Goal: Book appointment/travel/reservation

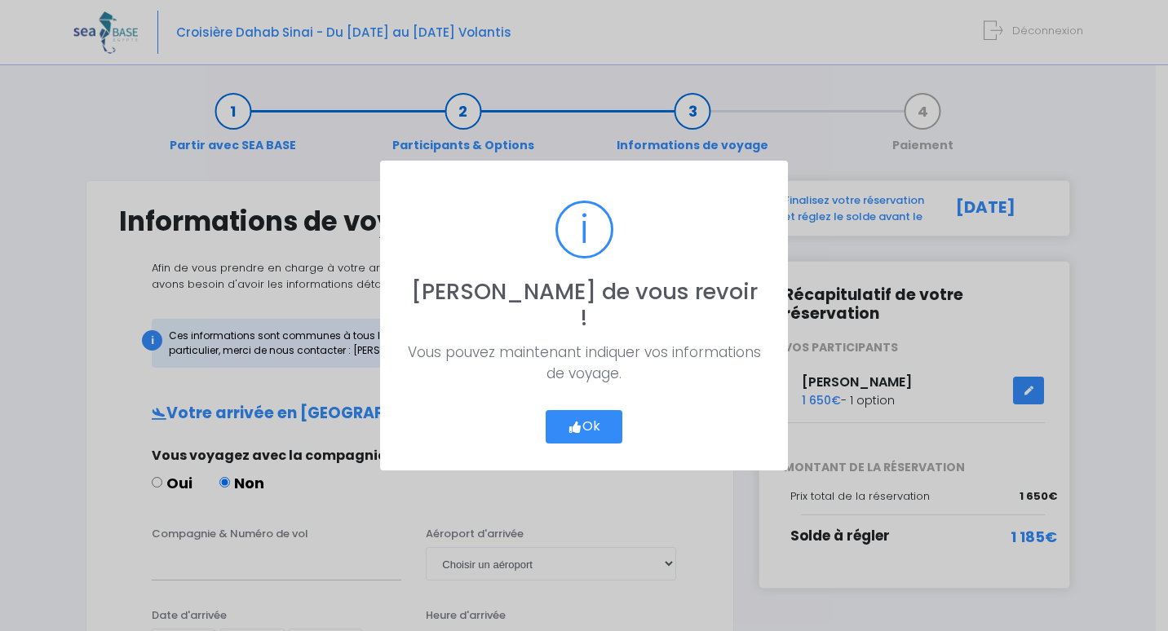
click at [581, 412] on button "Ok" at bounding box center [583, 427] width 77 height 34
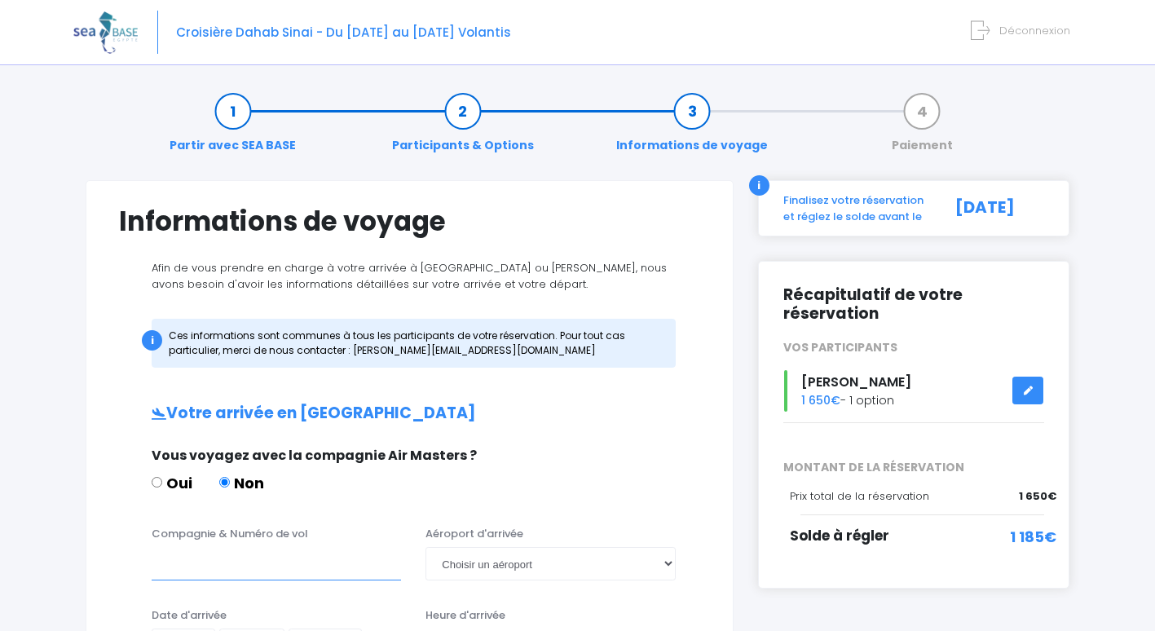
click at [173, 569] on input "Compagnie & Numéro de vol" at bounding box center [276, 563] width 249 height 33
type input "PEGASUS"
click at [667, 567] on select "Choisir un aéroport Hurghada Marsa Alam" at bounding box center [550, 563] width 249 height 33
select select "Hurghada"
click at [426, 547] on select "Choisir un aéroport Hurghada Marsa Alam" at bounding box center [550, 563] width 249 height 33
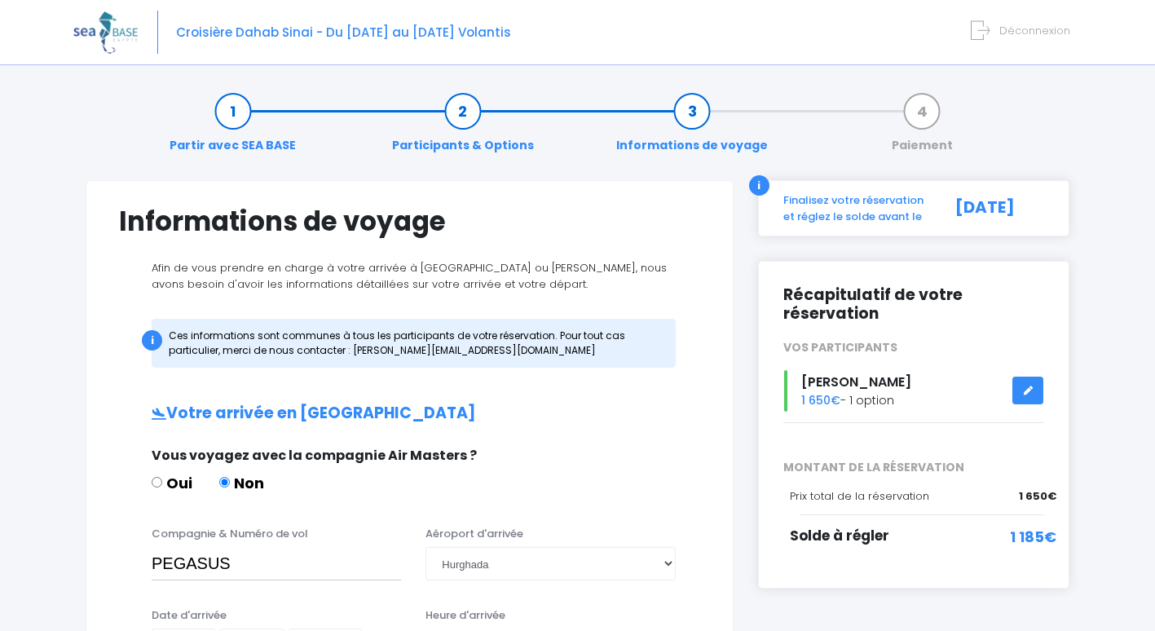
click at [660, 476] on div "Oui Non" at bounding box center [408, 486] width 512 height 28
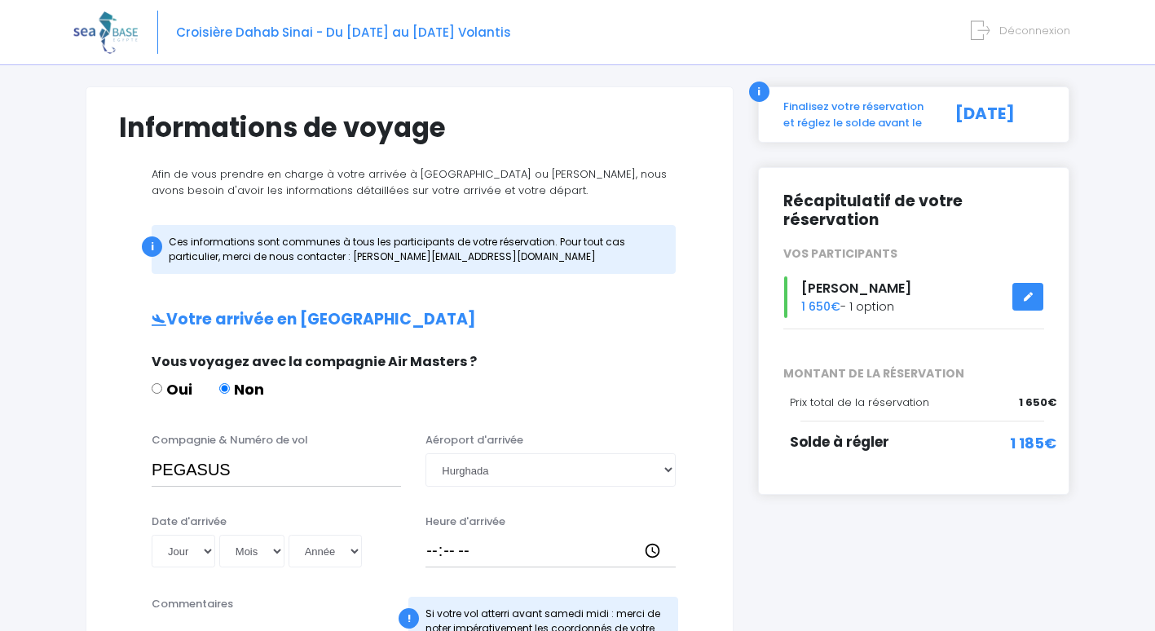
scroll to position [101, 0]
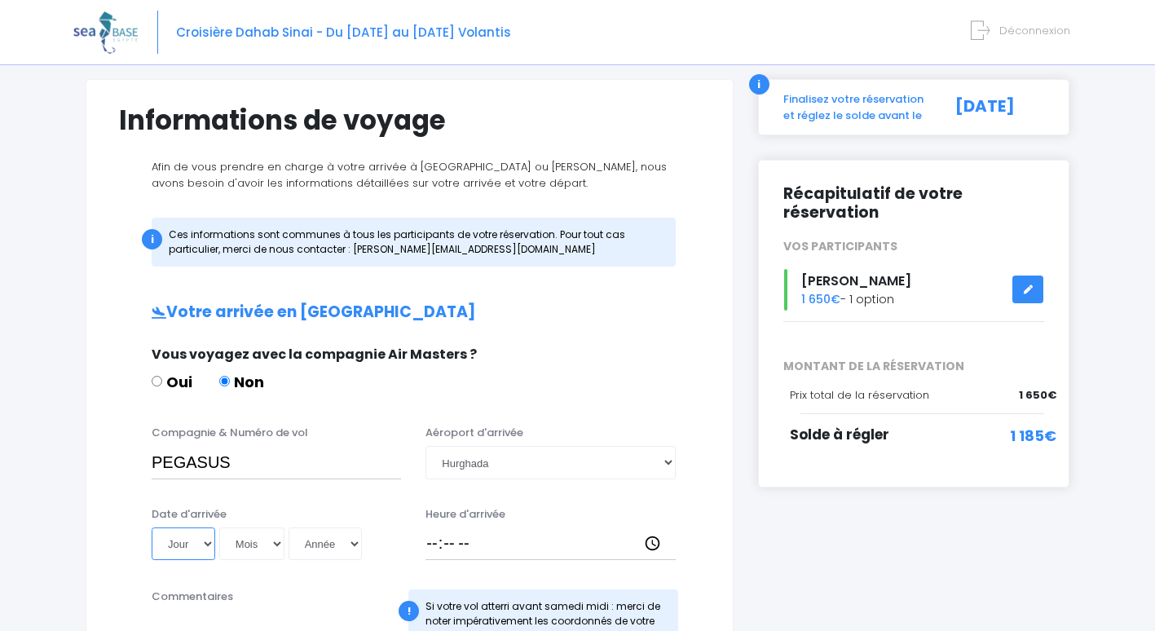
click at [205, 544] on select "Jour 01 02 03 04 05 06 07 08 09 10 11 12 13 14 15 16 17 18 19 20 21 22 23 24 25…" at bounding box center [184, 544] width 64 height 33
select select "30"
click at [152, 528] on select "Jour 01 02 03 04 05 06 07 08 09 10 11 12 13 14 15 16 17 18 19 20 21 22 23 24 25…" at bounding box center [184, 544] width 64 height 33
click at [268, 542] on select "Mois 01 02 03 04 05 06 07 08 09 10 11 12" at bounding box center [251, 544] width 65 height 33
select select "11"
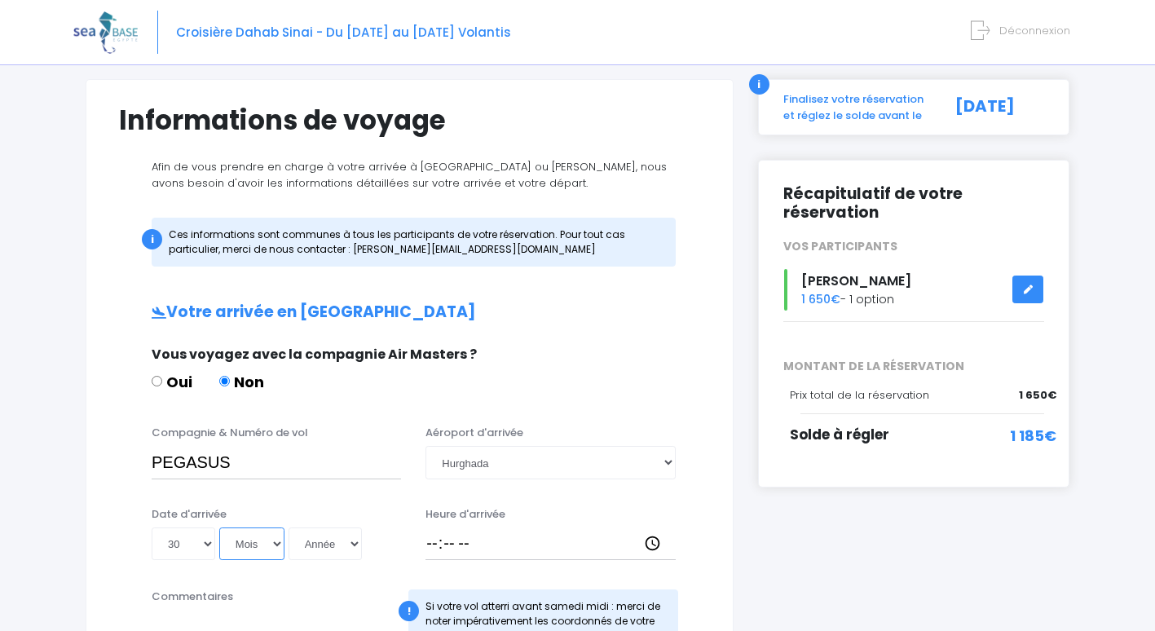
click at [219, 528] on select "Mois 01 02 03 04 05 06 07 08 09 10 11 12" at bounding box center [251, 544] width 65 height 33
click at [355, 542] on select "Année 2045 2044 2043 2042 2041 2040 2039 2038 2037 2036 2035 2034 2033 2032 203…" at bounding box center [325, 544] width 73 height 33
select select "2025"
click at [289, 528] on select "Année 2045 2044 2043 2042 2041 2040 2039 2038 2037 2036 2035 2034 2033 2032 203…" at bounding box center [325, 544] width 73 height 33
type input "2025-11-30"
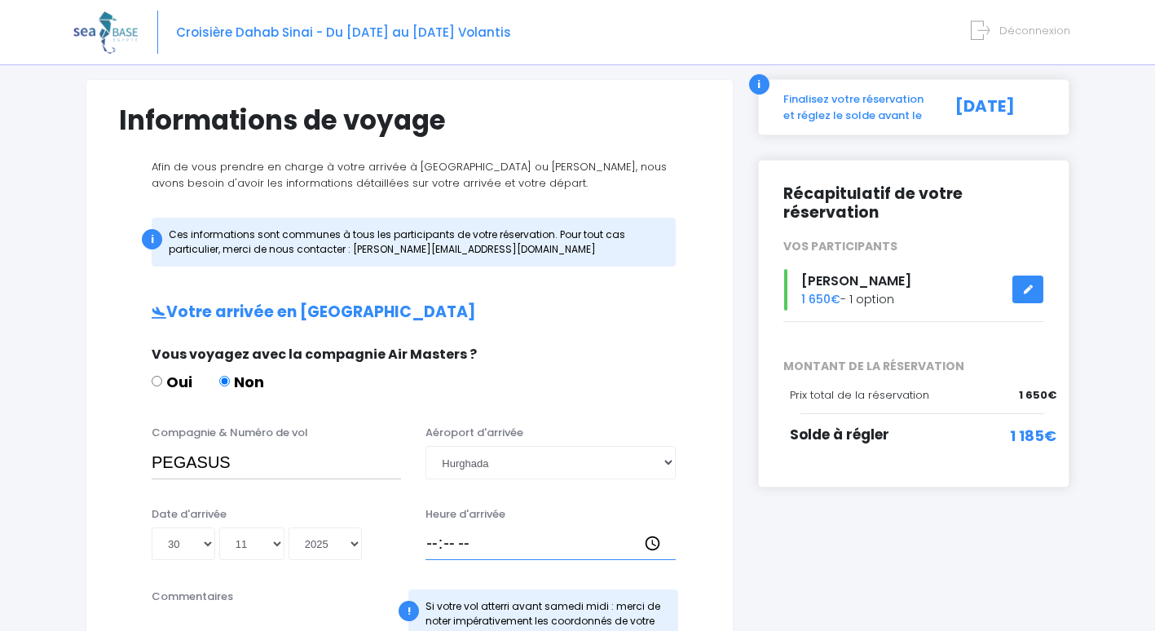
click at [449, 541] on input "Heure d'arrivée" at bounding box center [550, 544] width 249 height 33
click at [431, 545] on input "Heure d'arrivée" at bounding box center [550, 544] width 249 height 33
type input "00:30"
click at [561, 558] on input "00:30" at bounding box center [550, 544] width 249 height 33
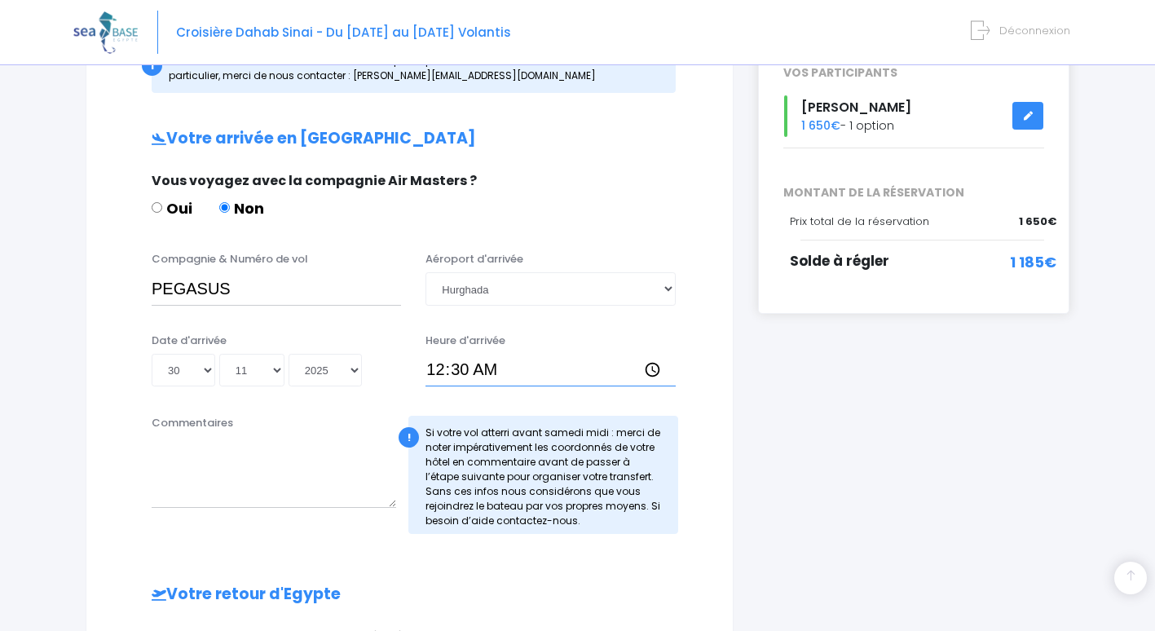
scroll to position [289, 0]
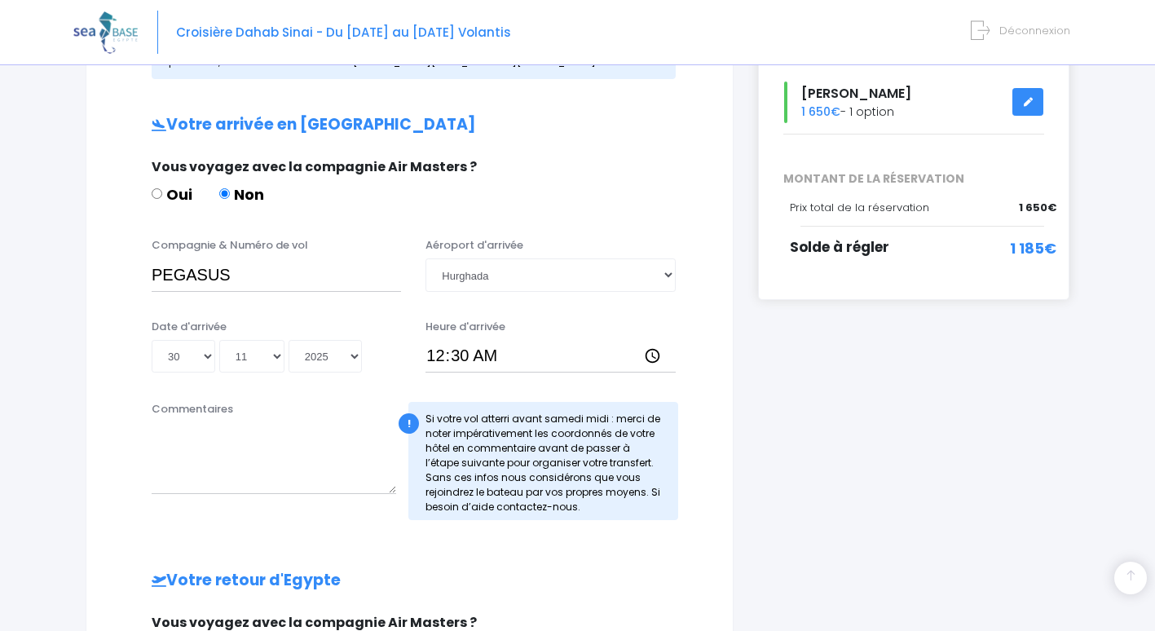
click at [890, 437] on div "i Finalisez votre réservation et réglez le solde avant le 27/09/2025 Récapitula…" at bounding box center [914, 447] width 336 height 1110
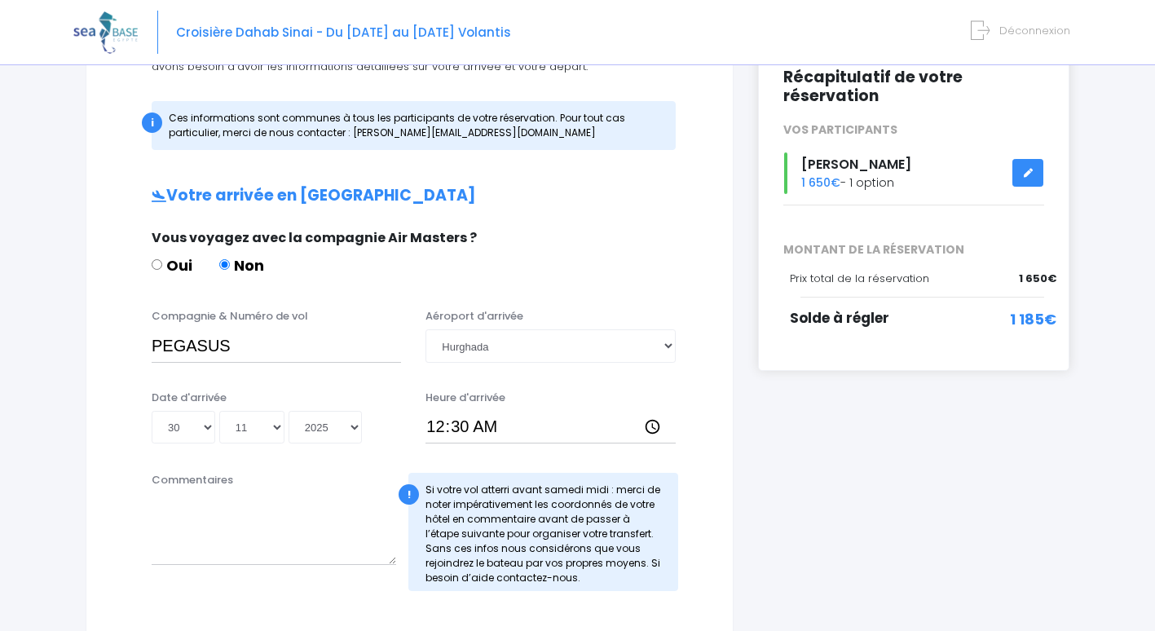
scroll to position [219, 0]
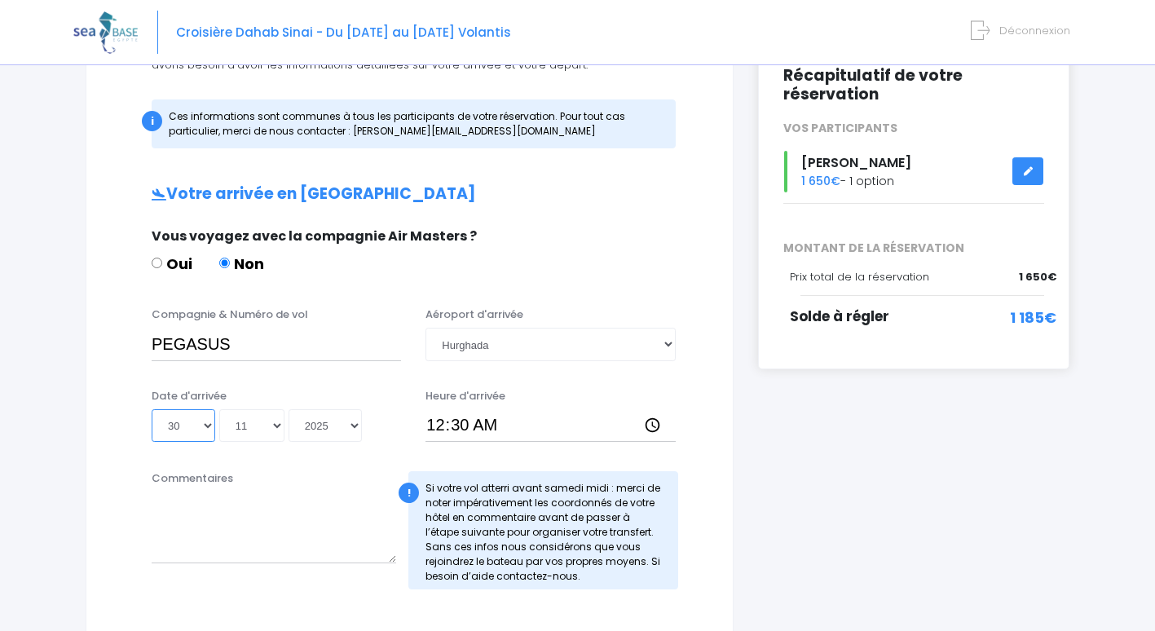
click at [210, 434] on select "Jour 01 02 03 04 05 06 07 08 09 10 11 12 13 14 15 16 17 18 19 20 21 22 23 24 25…" at bounding box center [184, 425] width 64 height 33
select select "22"
click at [152, 409] on select "Jour 01 02 03 04 05 06 07 08 09 10 11 12 13 14 15 16 17 18 19 20 21 22 23 24 25…" at bounding box center [184, 425] width 64 height 33
type input "2025-11-22"
click at [959, 511] on div "i Finalisez votre réservation et réglez le solde avant le 27/09/2025 Récapitula…" at bounding box center [914, 567] width 336 height 1213
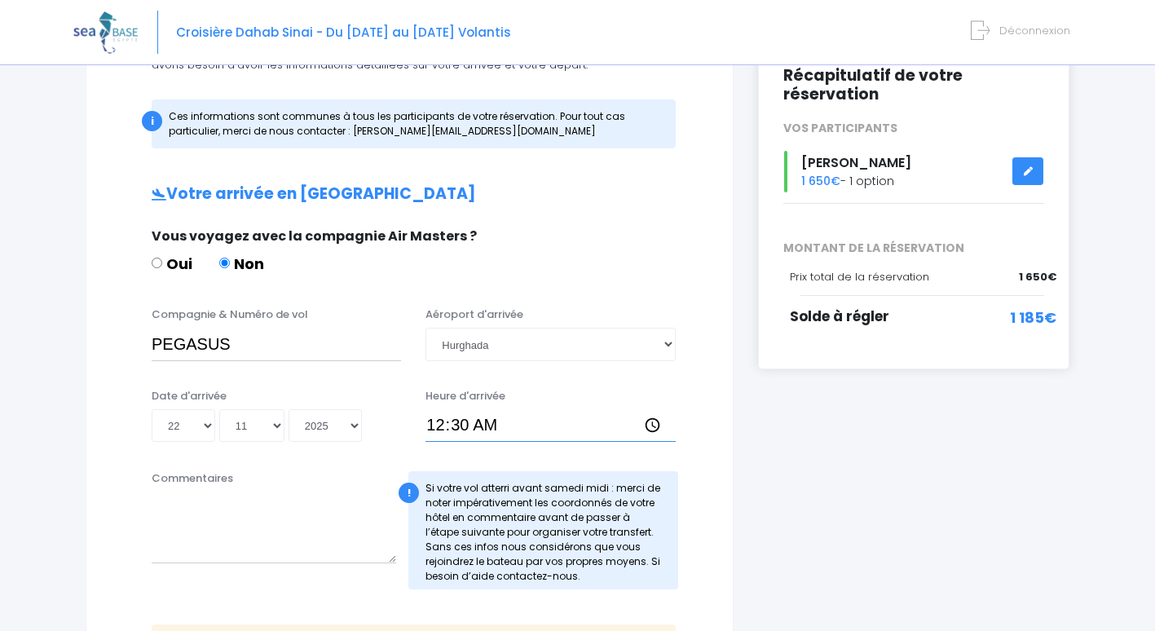
click at [537, 428] on input "00:30" at bounding box center [550, 425] width 249 height 33
click at [289, 526] on textarea "Commentaires" at bounding box center [274, 528] width 245 height 72
click at [108, 475] on div "Commentaires ! Si votre vol atterri avant samedi midi : merci de noter impérati…" at bounding box center [410, 535] width 606 height 130
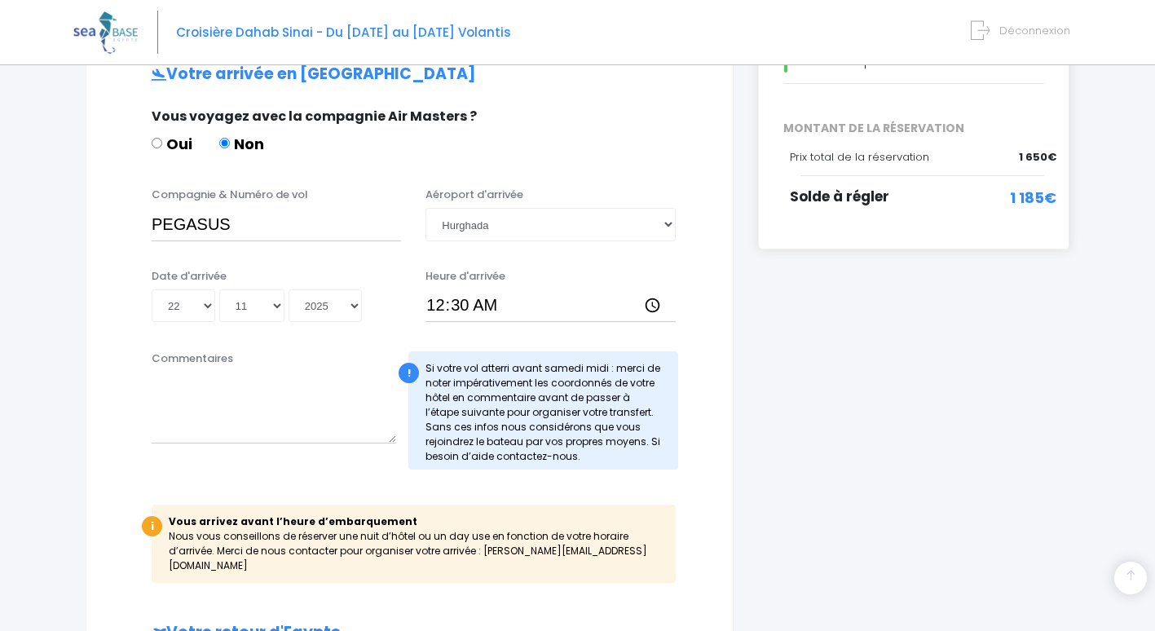
scroll to position [370, 0]
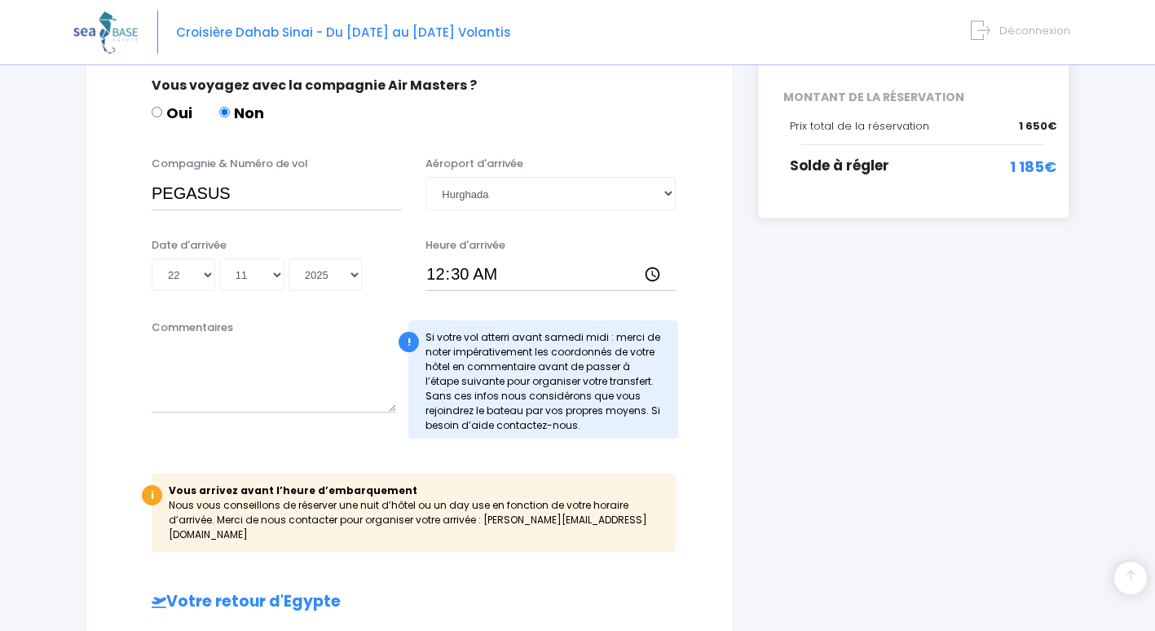
click at [1034, 578] on div "i Finalisez votre réservation et réglez le solde avant le 27/09/2025 Récapitula…" at bounding box center [914, 416] width 336 height 1213
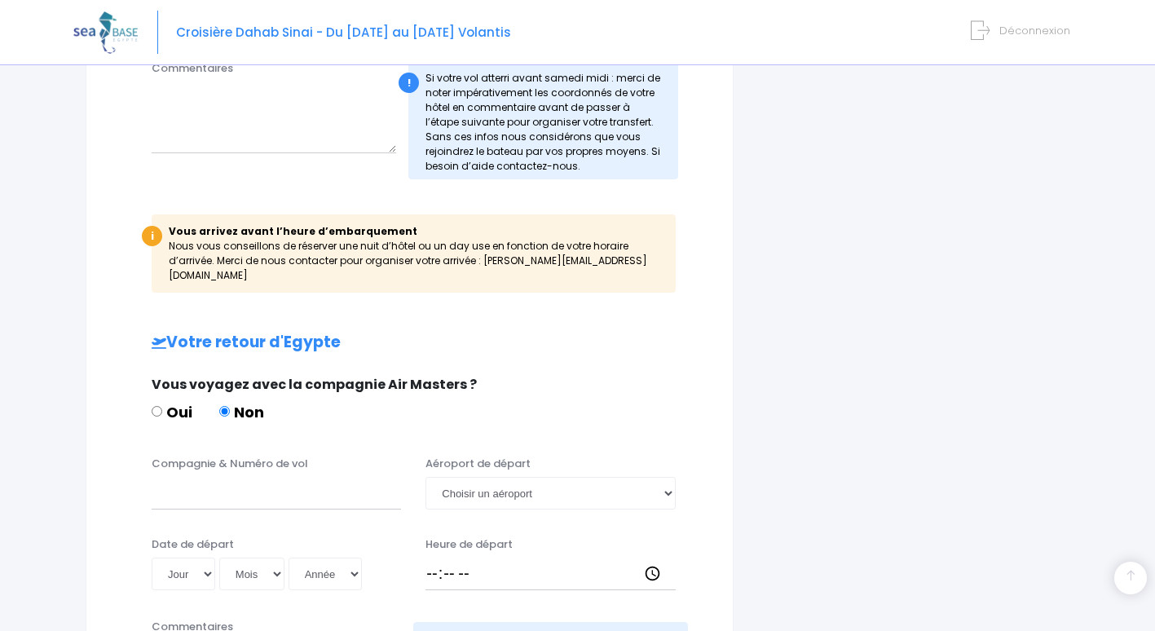
scroll to position [642, 0]
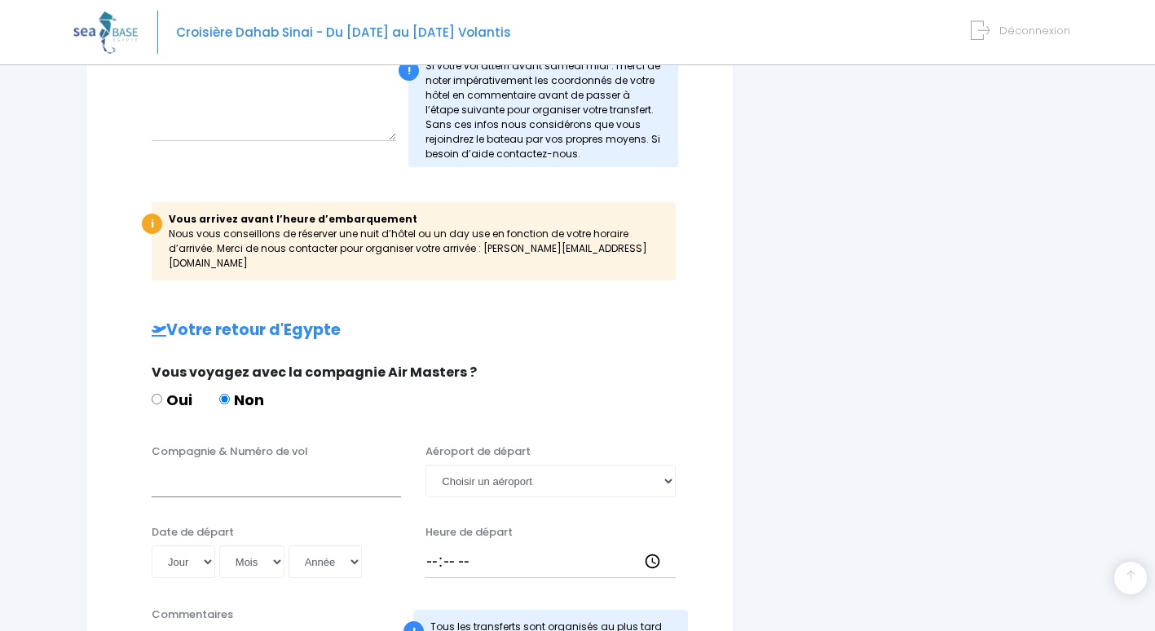
click at [165, 470] on input "Compagnie & Numéro de vol" at bounding box center [276, 481] width 249 height 33
type input "pegasus"
click at [662, 466] on select "Choisir un aéroport Hurghada Marsa Alam" at bounding box center [550, 481] width 249 height 33
select select "Hurghada"
click at [426, 465] on select "Choisir un aéroport Hurghada Marsa Alam" at bounding box center [550, 481] width 249 height 33
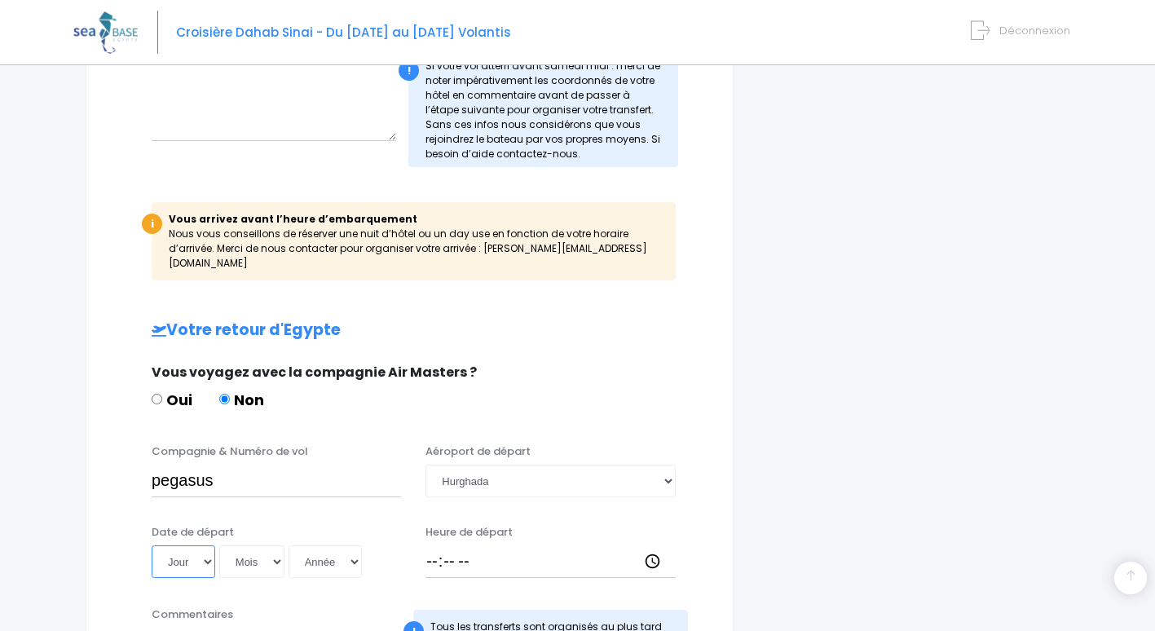
click at [205, 545] on select "Jour 01 02 03 04 05 06 07 08 09 10 11 12 13 14 15 16 17 18 19 20 21 22 23 24 25…" at bounding box center [184, 561] width 64 height 33
select select "30"
click at [152, 545] on select "Jour 01 02 03 04 05 06 07 08 09 10 11 12 13 14 15 16 17 18 19 20 21 22 23 24 25…" at bounding box center [184, 561] width 64 height 33
click at [280, 551] on select "Mois 01 02 03 04 05 06 07 08 09 10 11 12" at bounding box center [251, 561] width 65 height 33
select select "11"
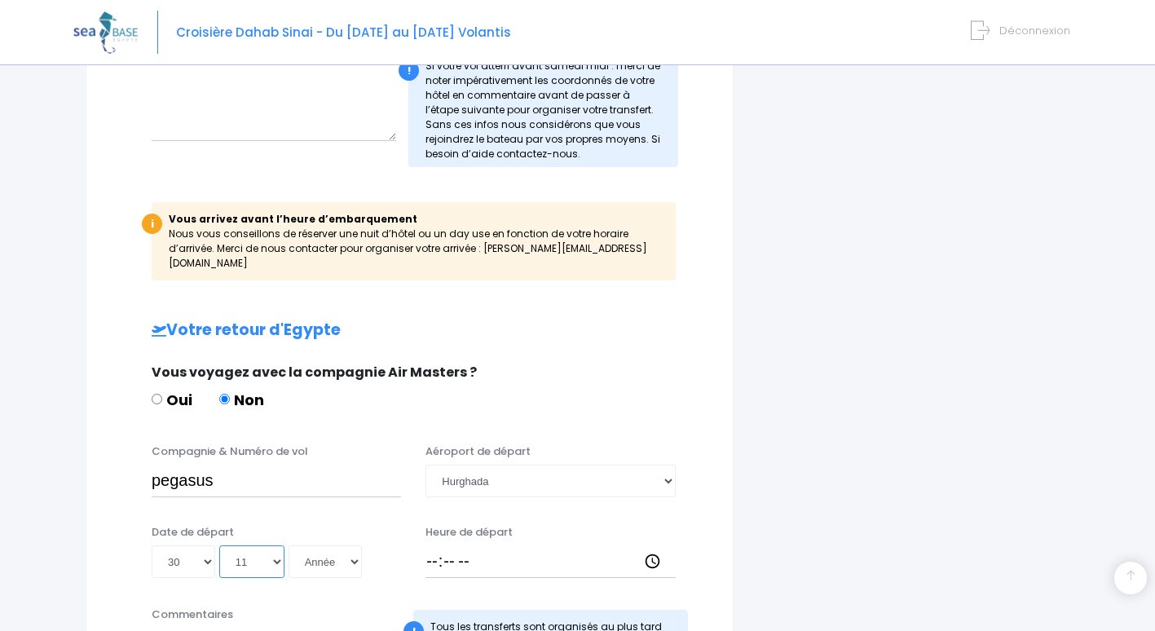
click at [219, 545] on select "Mois 01 02 03 04 05 06 07 08 09 10 11 12" at bounding box center [251, 561] width 65 height 33
click at [350, 549] on select "Année 2045 2044 2043 2042 2041 2040 2039 2038 2037 2036 2035 2034 2033 2032 203…" at bounding box center [325, 561] width 73 height 33
select select "2025"
click at [289, 545] on select "Année 2045 2044 2043 2042 2041 2040 2039 2038 2037 2036 2035 2034 2033 2032 203…" at bounding box center [325, 561] width 73 height 33
type input "2025-11-30"
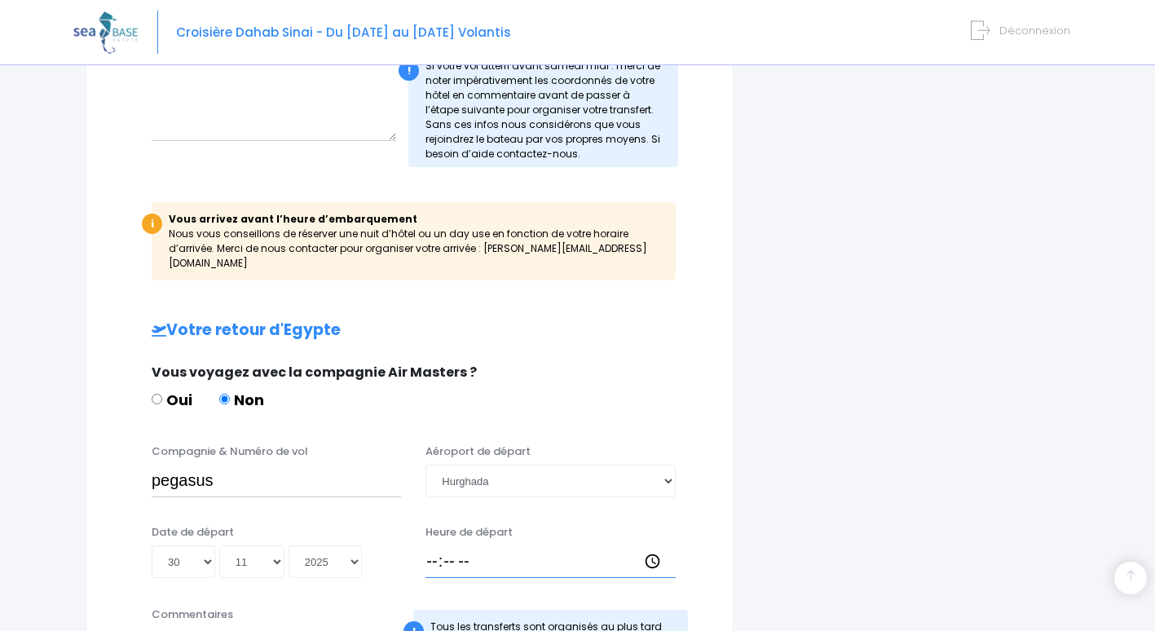
click at [447, 547] on input "Heure de départ" at bounding box center [550, 561] width 249 height 33
click at [429, 545] on input "Heure de départ" at bounding box center [550, 561] width 249 height 33
type input "03:20"
click at [1066, 553] on div "i Finalisez votre réservation et réglez le solde avant le 27/09/2025 Récapitula…" at bounding box center [914, 202] width 336 height 1327
click at [1066, 497] on div "i Finalisez votre réservation et réglez le solde avant le 27/09/2025 Récapitula…" at bounding box center [914, 202] width 336 height 1327
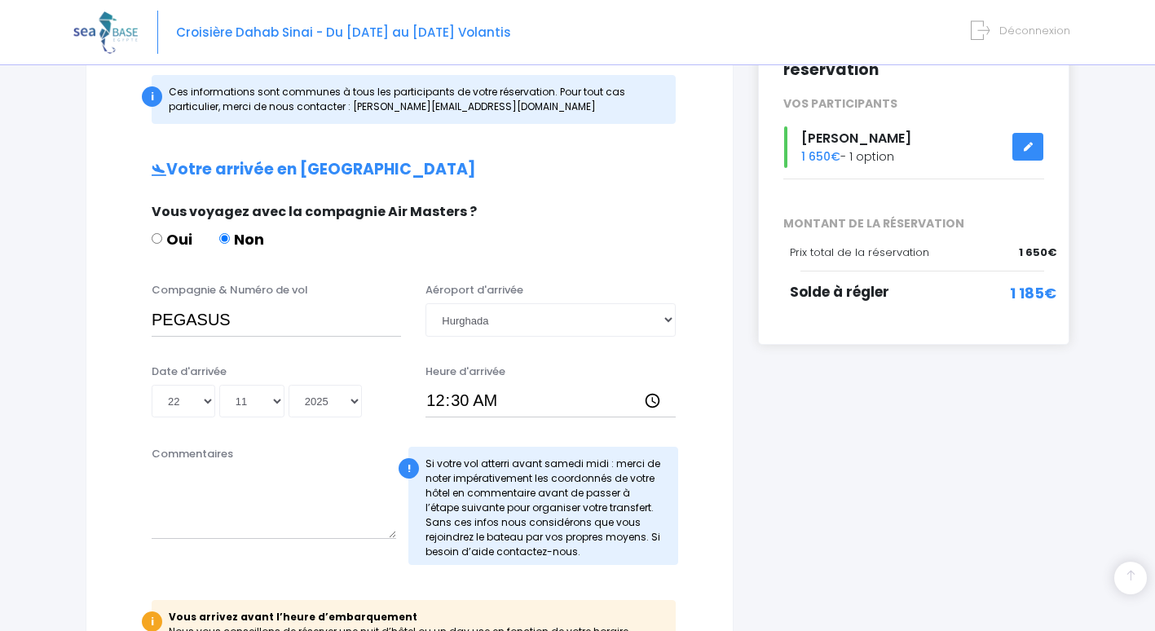
scroll to position [249, 0]
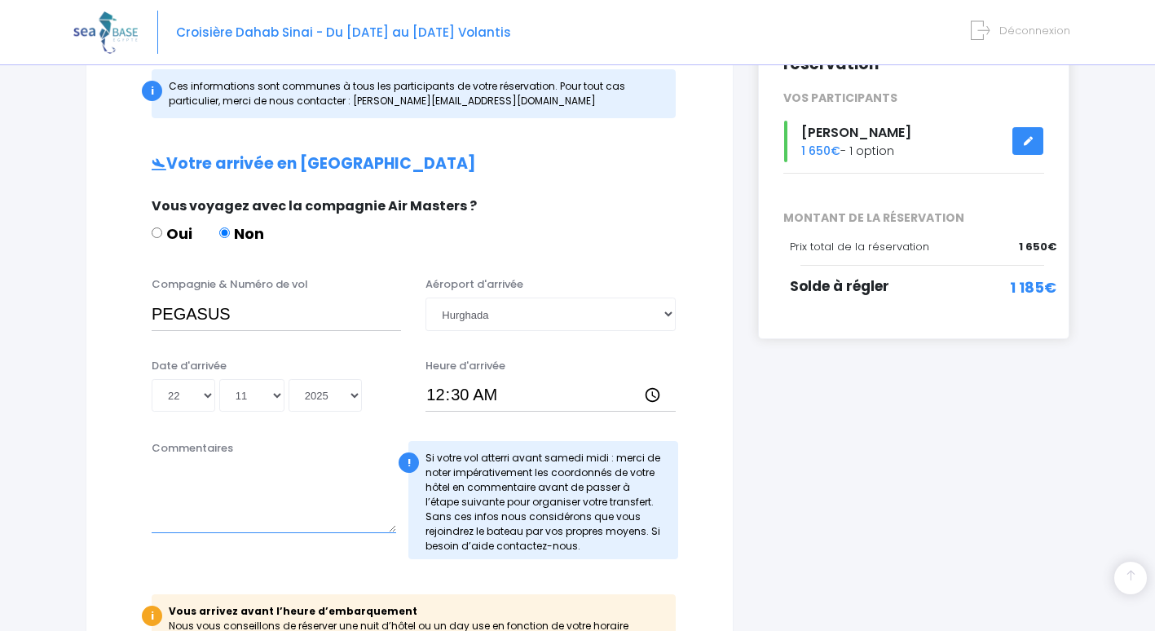
click at [194, 523] on textarea "Commentaires" at bounding box center [274, 497] width 245 height 72
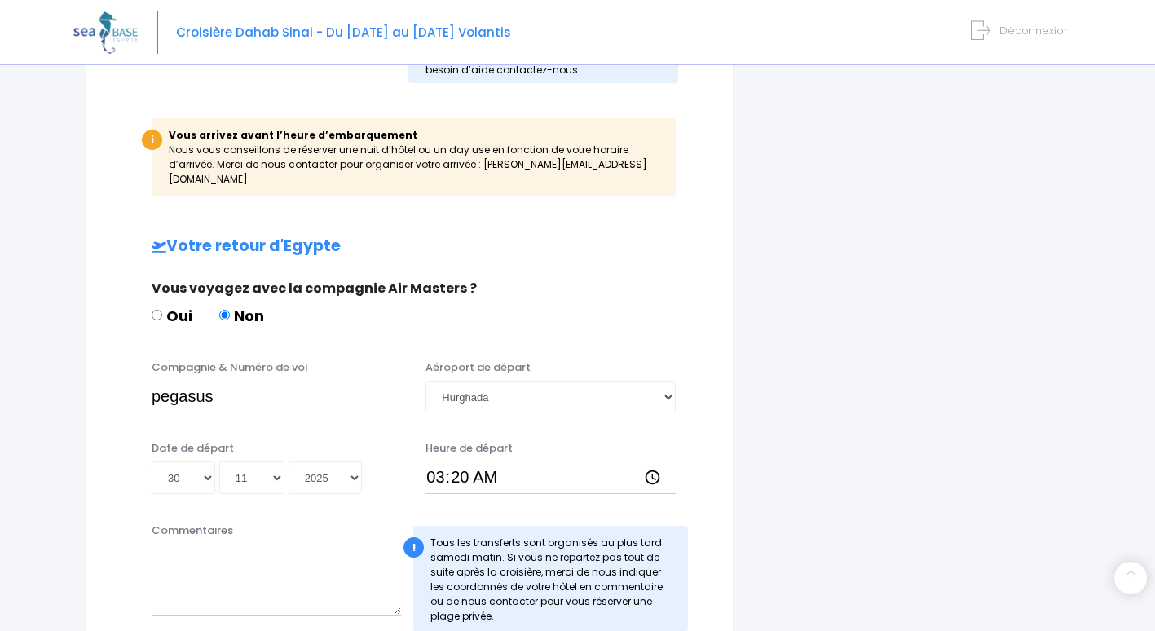
scroll to position [731, 0]
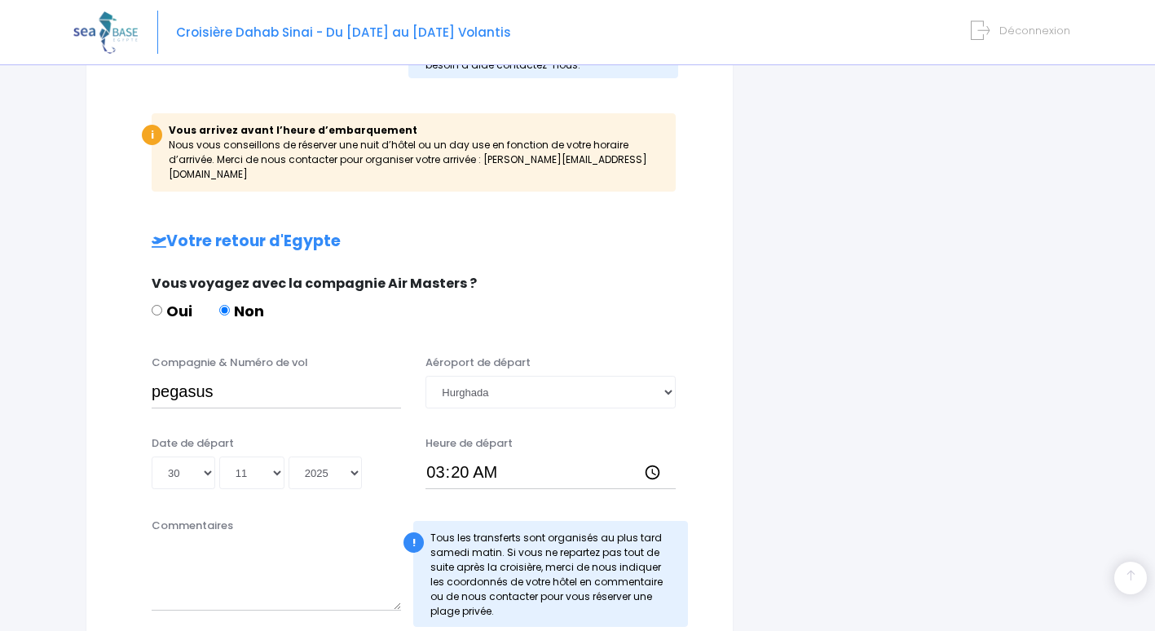
type textarea "[GEOGRAPHIC_DATA][PERSON_NAME]"
click at [263, 384] on input "pegasus" at bounding box center [276, 392] width 249 height 33
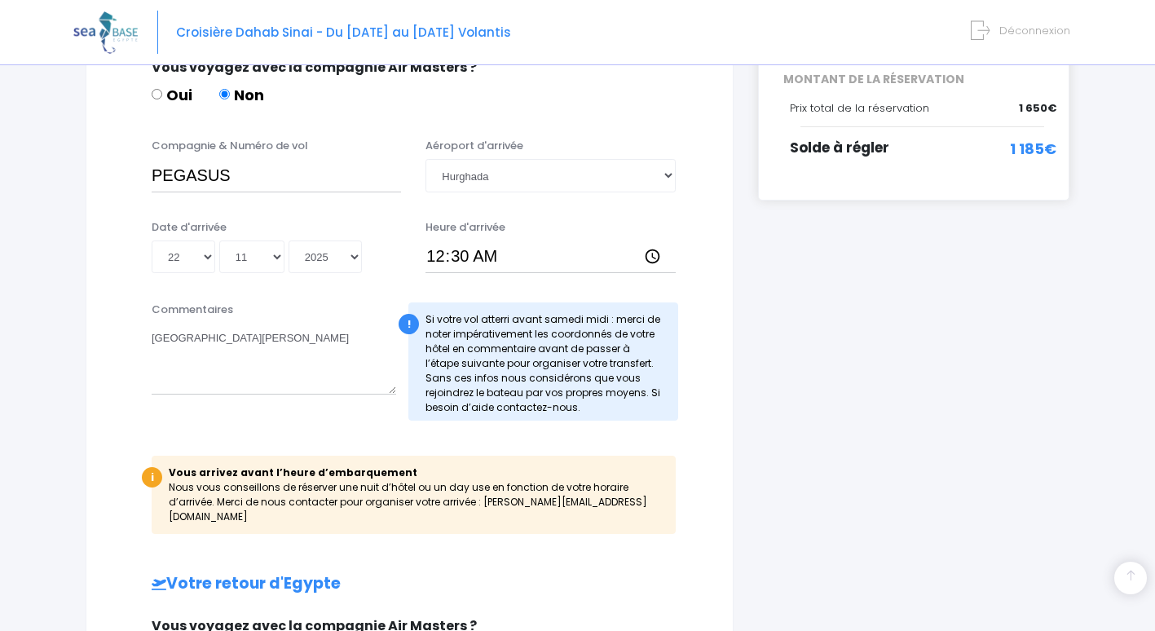
scroll to position [385, 0]
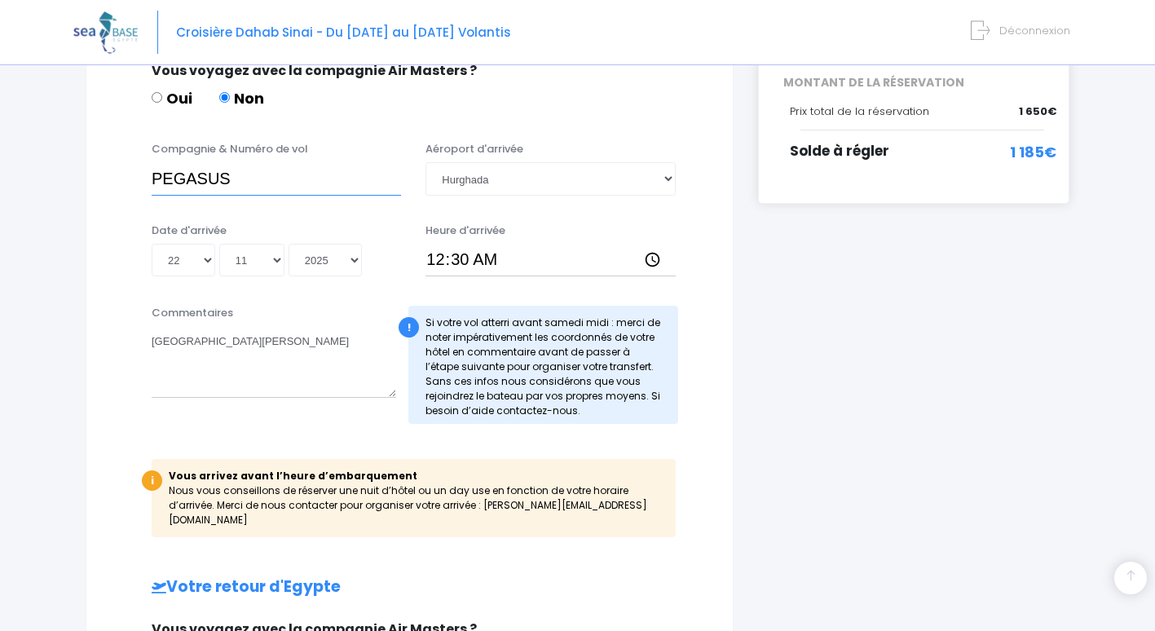
click at [282, 185] on input "PEGASUS" at bounding box center [276, 178] width 249 height 33
type input "PEGASUS - PC620"
click at [802, 516] on div "i Finalisez votre réservation et réglez le solde avant le 27/09/2025 Récapitula…" at bounding box center [914, 458] width 336 height 1327
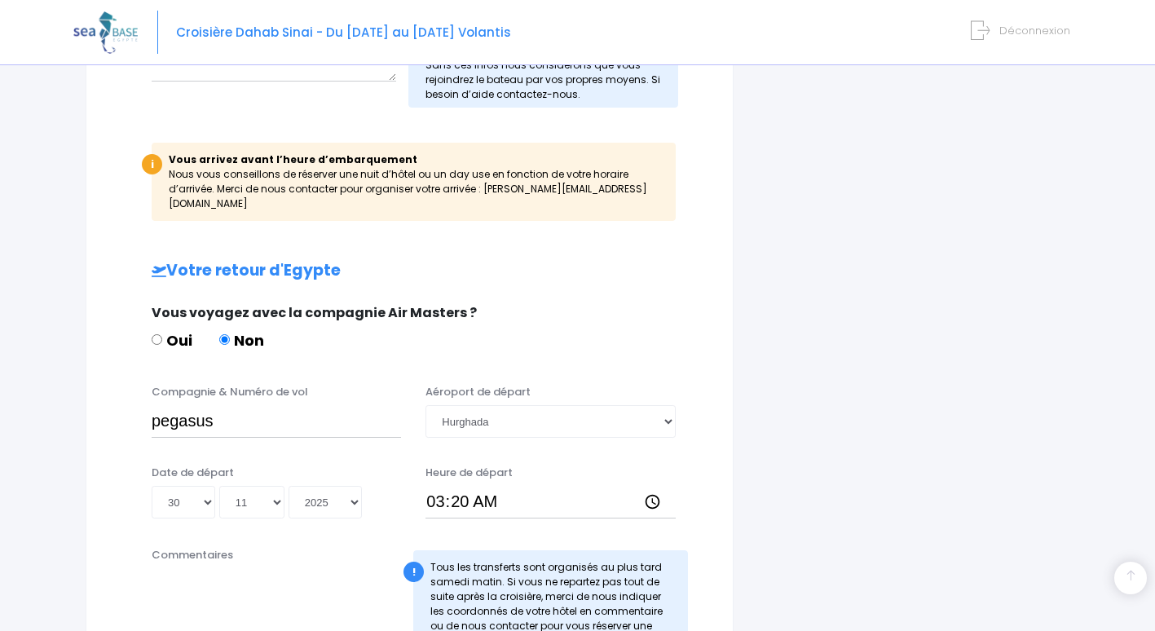
scroll to position [715, 0]
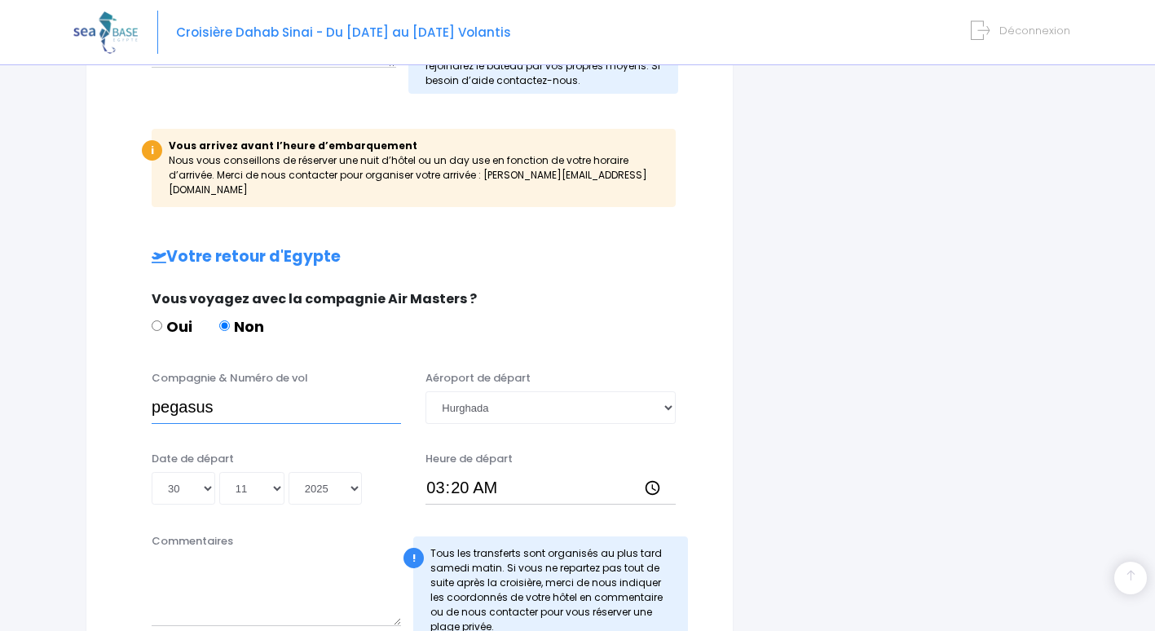
click at [254, 393] on input "pegasus" at bounding box center [276, 407] width 249 height 33
type input "p"
type input "PEGASUS - PC625"
click at [840, 255] on div "i Finalisez votre réservation et réglez le solde avant le 27/09/2025 Récapitula…" at bounding box center [914, 128] width 336 height 1327
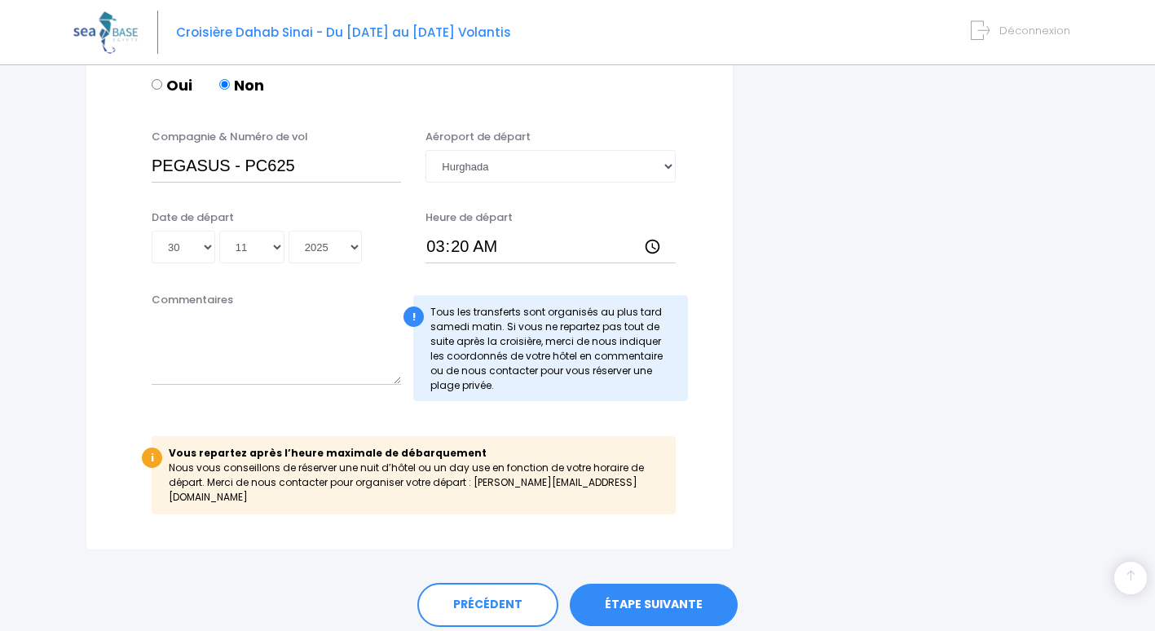
scroll to position [988, 0]
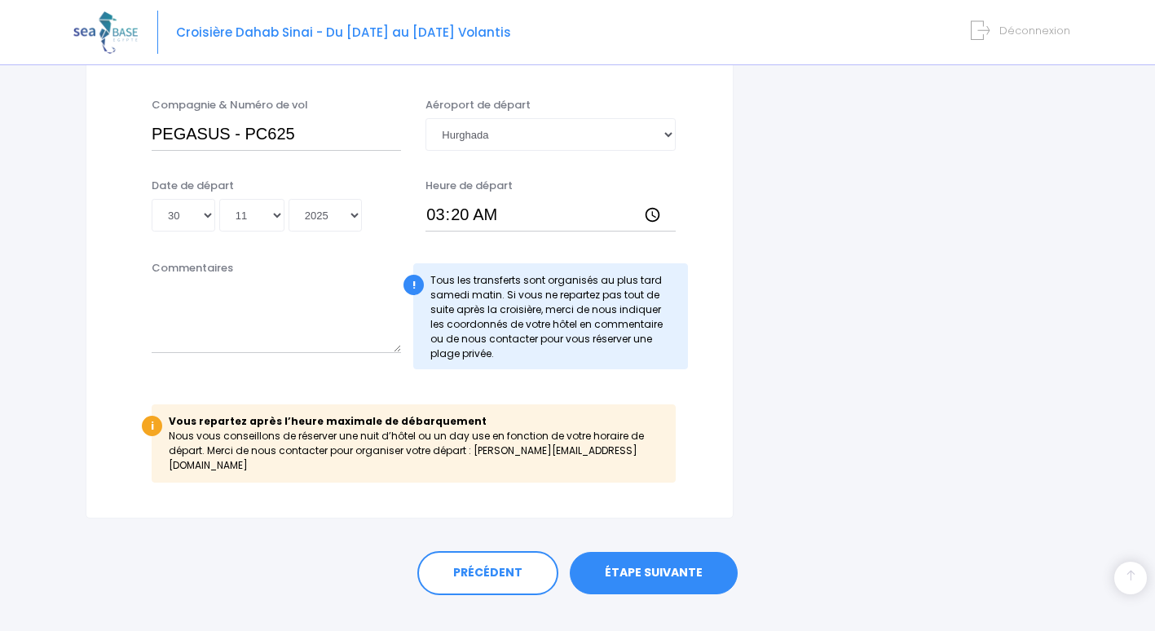
click at [669, 552] on link "ÉTAPE SUIVANTE" at bounding box center [654, 573] width 168 height 42
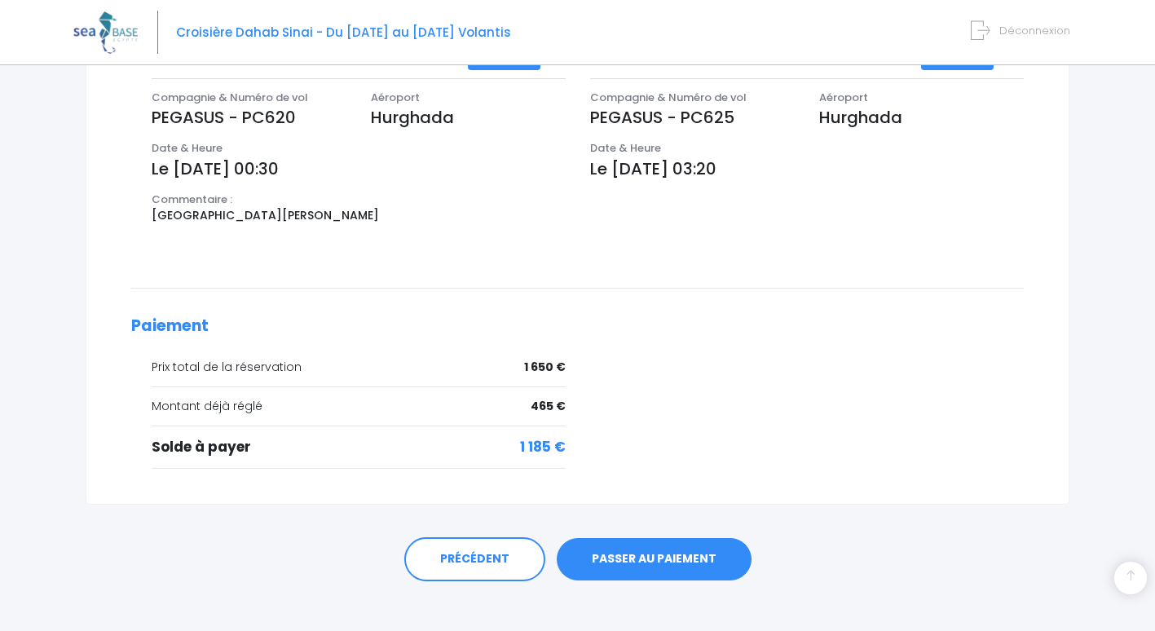
scroll to position [559, 0]
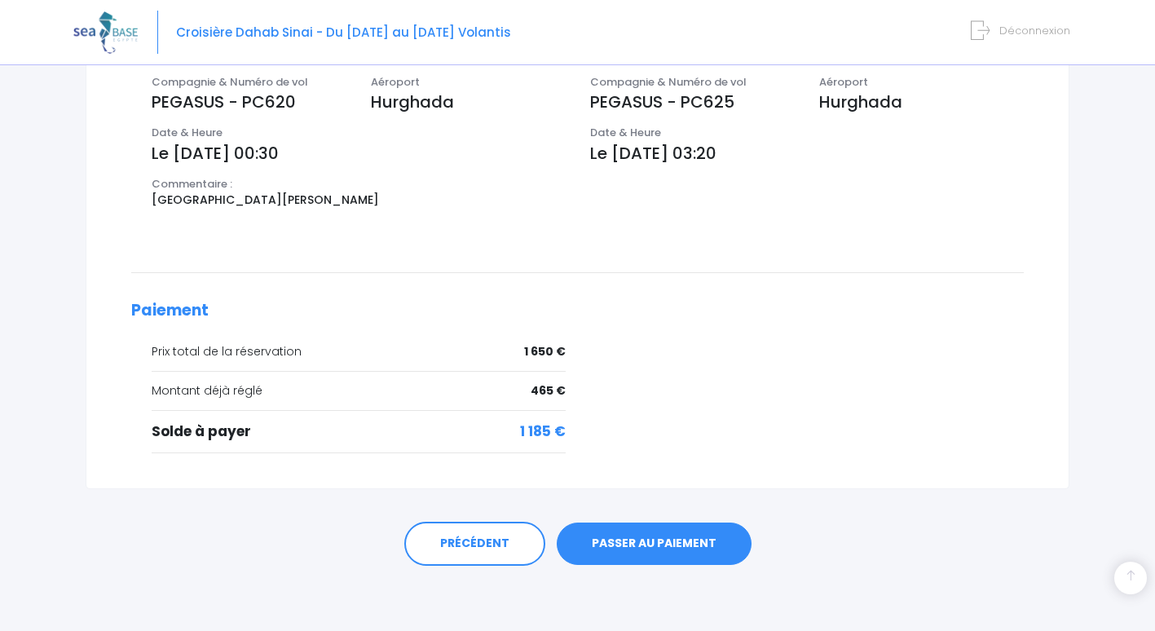
click at [651, 542] on link "PASSER AU PAIEMENT" at bounding box center [654, 544] width 195 height 42
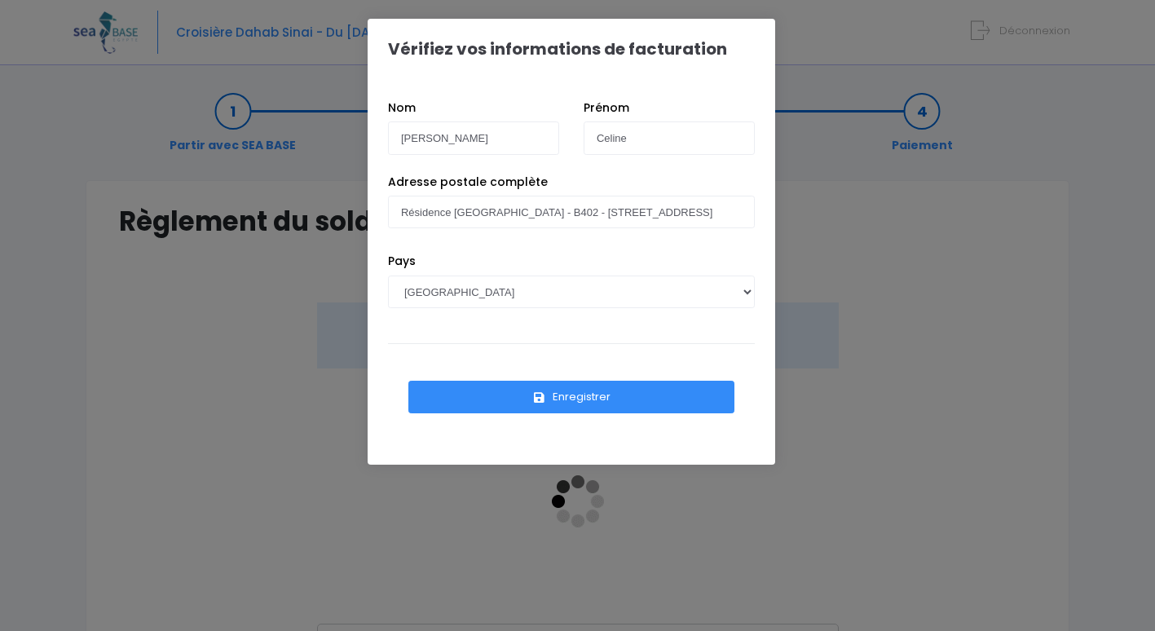
click at [594, 389] on button "Enregistrer" at bounding box center [571, 397] width 326 height 33
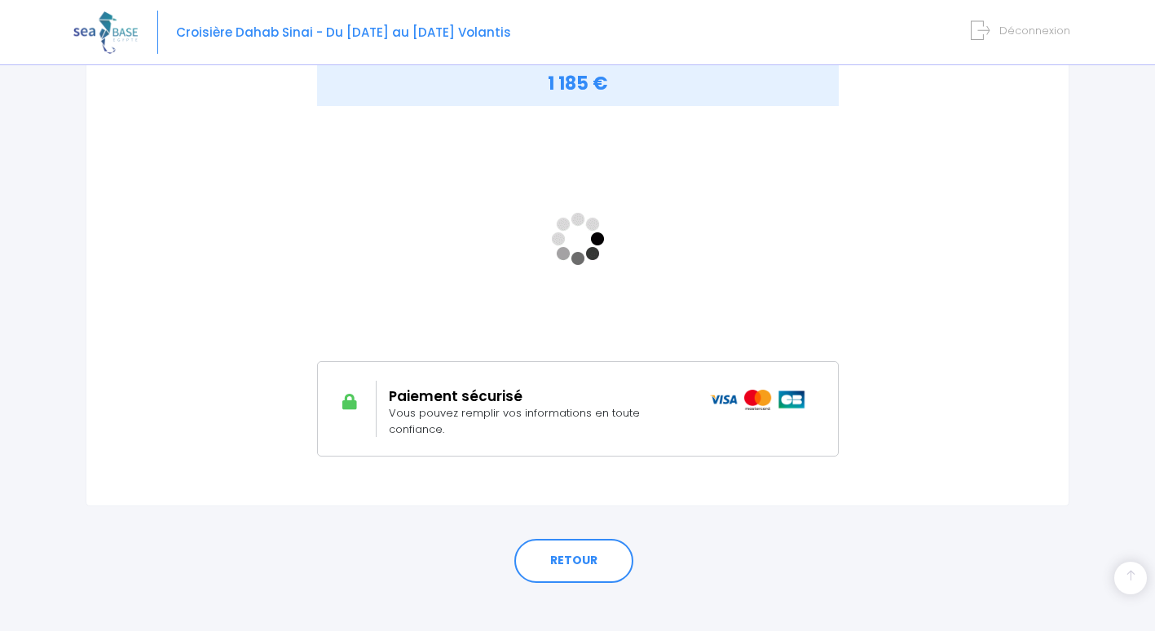
scroll to position [263, 0]
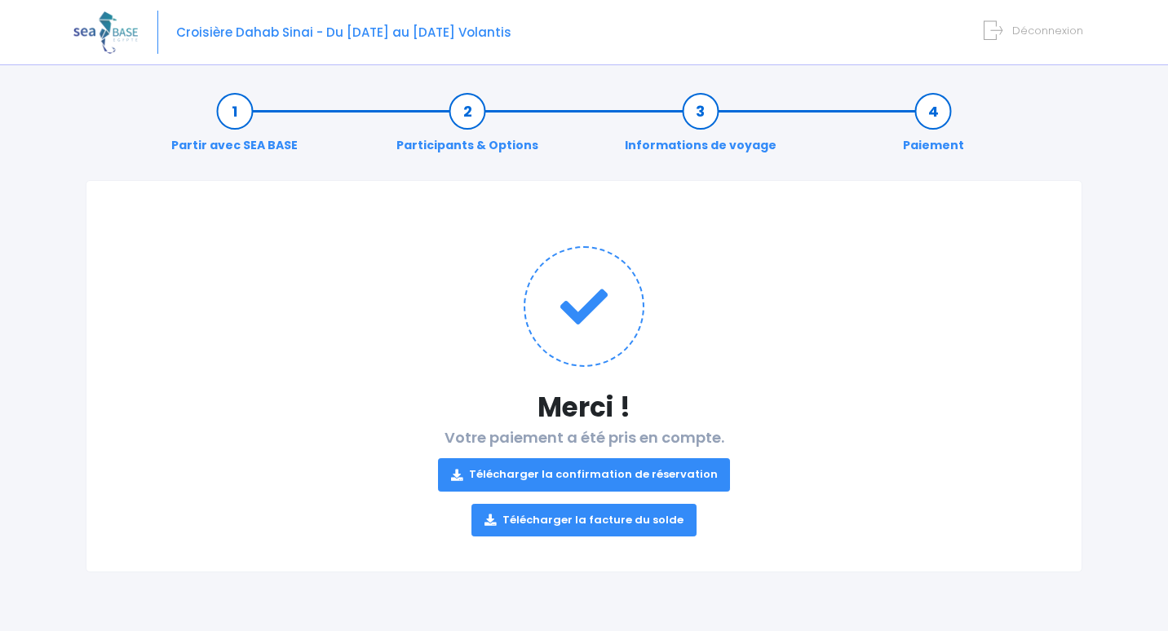
click at [600, 472] on link "Télécharger la confirmation de réservation" at bounding box center [584, 474] width 293 height 33
click at [600, 481] on link "Télécharger la confirmation de réservation" at bounding box center [584, 474] width 293 height 33
click at [656, 472] on link "Télécharger la confirmation de réservation" at bounding box center [584, 474] width 293 height 33
